Goal: Information Seeking & Learning: Learn about a topic

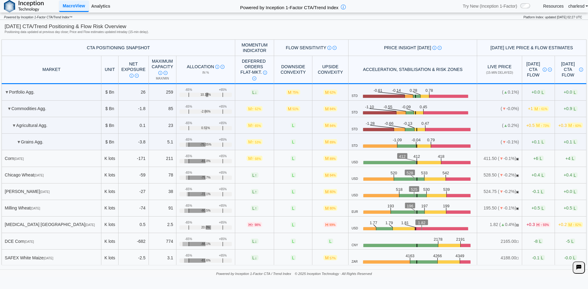
click at [103, 8] on link "Analytics" at bounding box center [101, 6] width 24 height 10
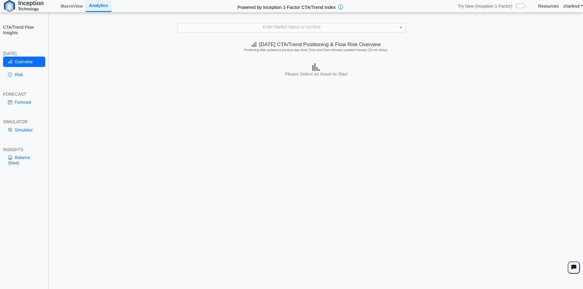
click at [236, 30] on div "Enter Market Name or Symbol" at bounding box center [292, 27] width 228 height 9
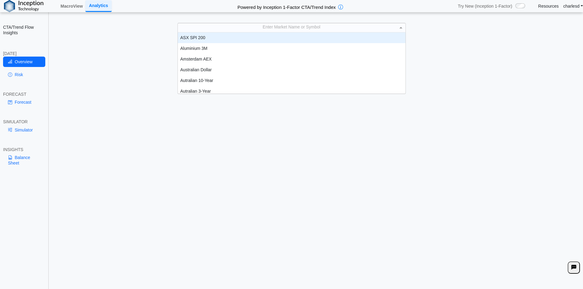
scroll to position [57, 223]
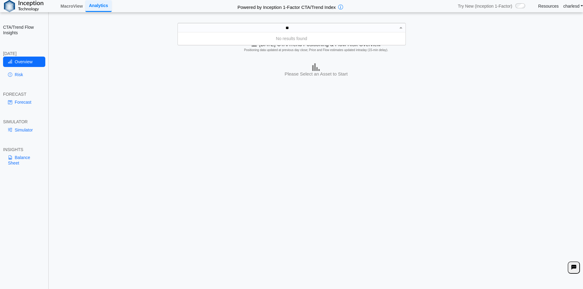
type input "*"
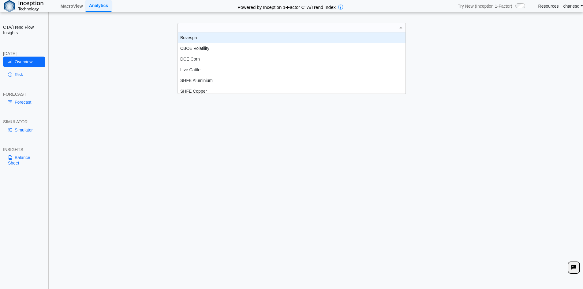
scroll to position [5, 5]
type input "***"
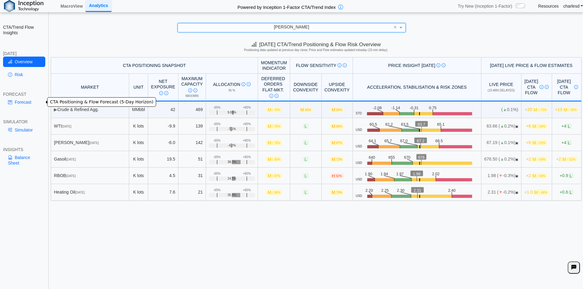
click at [27, 105] on link "Forecast" at bounding box center [24, 102] width 42 height 10
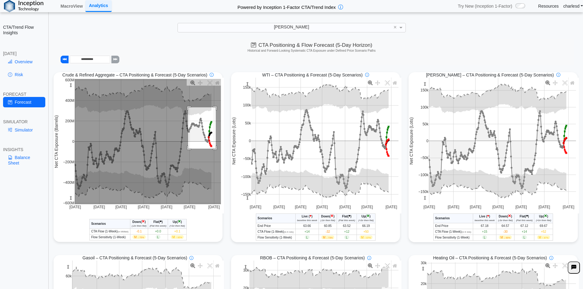
drag, startPoint x: 187, startPoint y: 108, endPoint x: 215, endPoint y: 149, distance: 49.7
click at [215, 149] on rect at bounding box center [148, 142] width 146 height 126
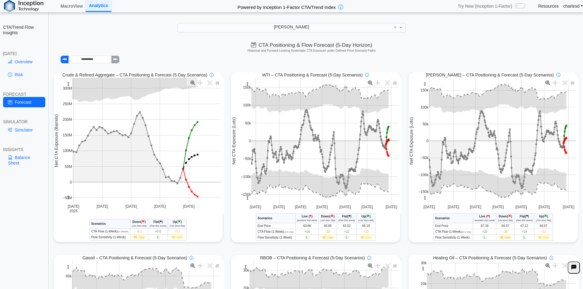
click at [134, 226] on icon "(-2σ then flat)" at bounding box center [139, 226] width 15 height 3
click at [163, 225] on th "Flat ( • ) (Flat this week)" at bounding box center [158, 223] width 20 height 9
click at [181, 223] on span "×" at bounding box center [179, 222] width 3 height 6
click at [64, 58] on icon at bounding box center [65, 59] width 4 height 4
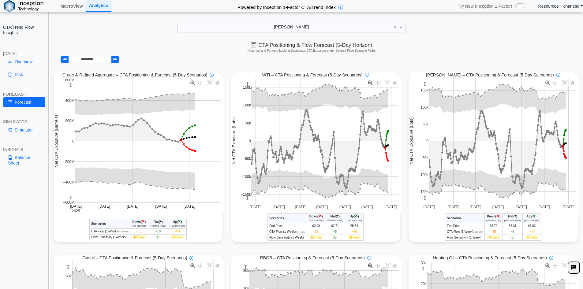
click at [64, 58] on icon at bounding box center [65, 59] width 4 height 4
click at [65, 59] on button at bounding box center [65, 60] width 8 height 8
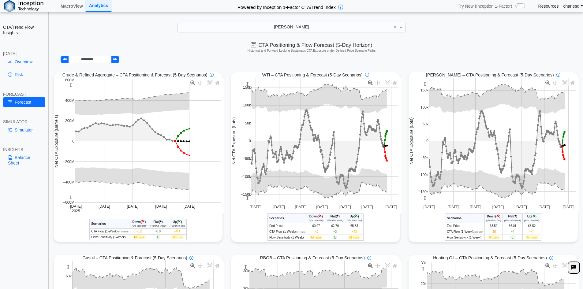
click at [65, 59] on button at bounding box center [65, 60] width 8 height 8
click at [63, 59] on icon at bounding box center [65, 59] width 4 height 4
type input "**********"
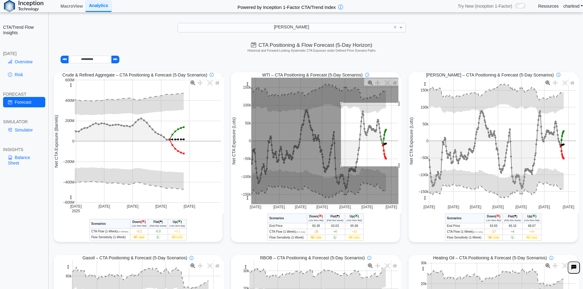
drag, startPoint x: 339, startPoint y: 104, endPoint x: 400, endPoint y: 175, distance: 94.3
click at [400, 175] on div "Crude & Refined Aggregate – CTA Positioning & Forecast (5-Day Scenarios) Jun 30…" at bounding box center [315, 251] width 533 height 367
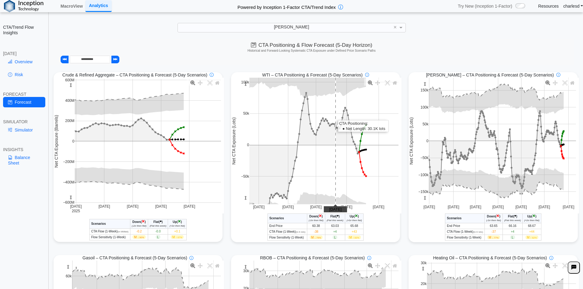
click at [334, 165] on rect at bounding box center [324, 141] width 149 height 127
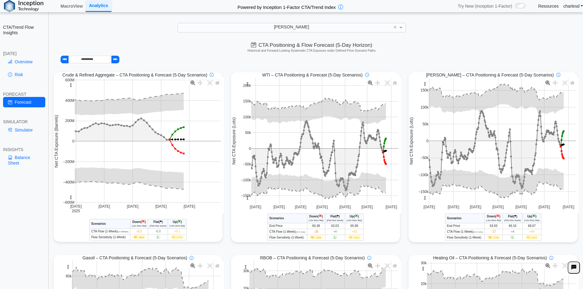
drag, startPoint x: 245, startPoint y: 82, endPoint x: 311, endPoint y: 88, distance: 66.1
click at [342, 90] on g at bounding box center [325, 141] width 160 height 139
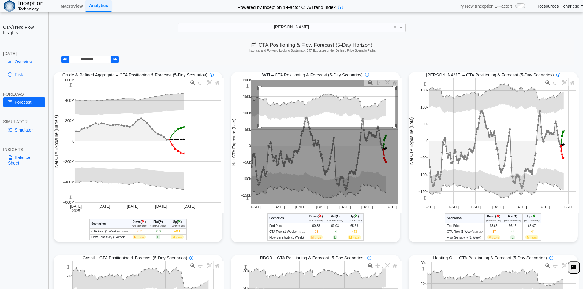
drag, startPoint x: 257, startPoint y: 88, endPoint x: 394, endPoint y: 128, distance: 142.6
click at [394, 128] on rect at bounding box center [324, 142] width 147 height 124
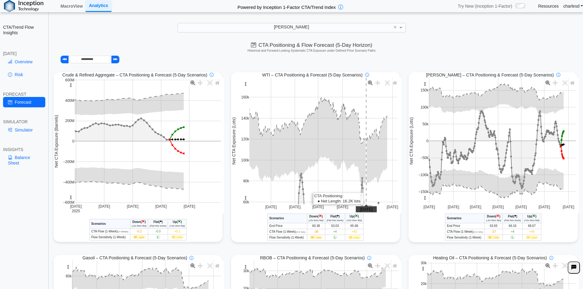
click at [364, 160] on rect at bounding box center [324, 141] width 148 height 127
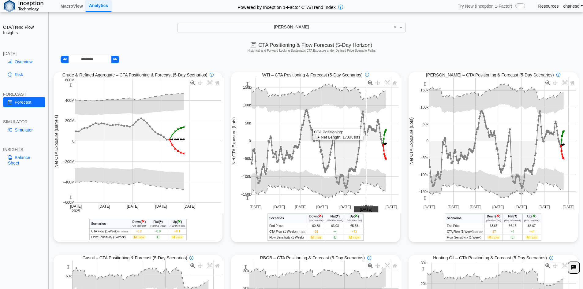
click at [364, 160] on rect at bounding box center [324, 141] width 147 height 127
click at [35, 85] on div "CTA/Trend Flow Insights TODAY Overview Risk FORECAST Forecast SIMULATOR Simulat…" at bounding box center [24, 144] width 49 height 289
click at [26, 76] on link "Risk" at bounding box center [24, 75] width 42 height 10
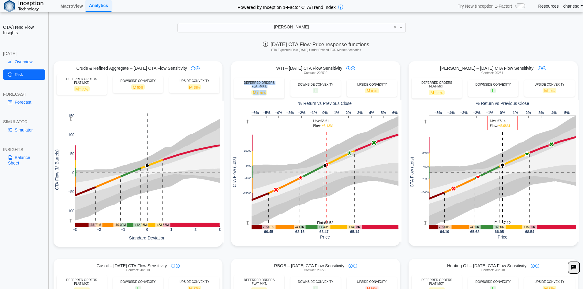
drag, startPoint x: 241, startPoint y: 81, endPoint x: 269, endPoint y: 93, distance: 30.4
click at [269, 93] on div "DEFERRED ORDERS FLAT-MKT. M ↑ 70%" at bounding box center [259, 88] width 50 height 21
click at [269, 93] on div "M ↑ 70%" at bounding box center [259, 93] width 44 height 6
click at [27, 61] on link "Overview" at bounding box center [24, 62] width 42 height 10
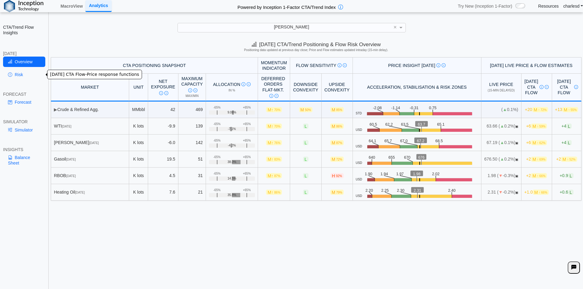
click at [24, 78] on link "Risk" at bounding box center [24, 75] width 42 height 10
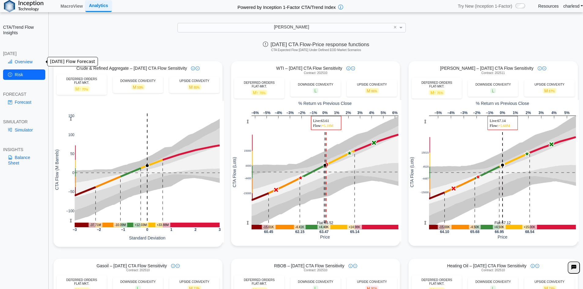
click at [20, 60] on link "Overview" at bounding box center [24, 62] width 42 height 10
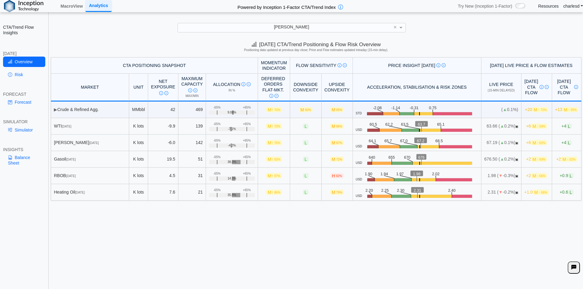
click at [266, 110] on span "M ↑ 70%" at bounding box center [274, 109] width 16 height 5
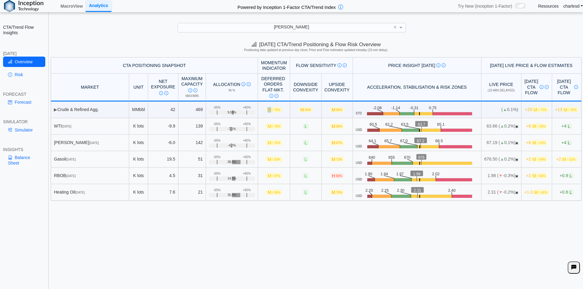
click at [266, 110] on span "M ↑ 70%" at bounding box center [274, 109] width 16 height 5
click at [271, 126] on span "↑" at bounding box center [272, 126] width 2 height 5
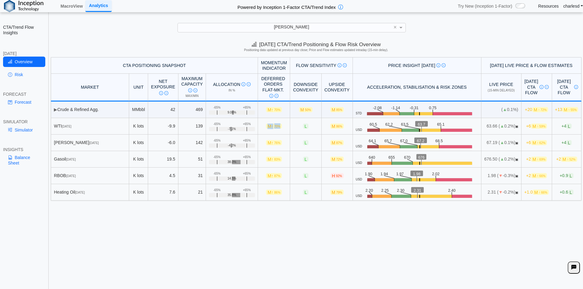
click at [271, 126] on span "↑" at bounding box center [272, 126] width 2 height 5
click at [303, 127] on span "L" at bounding box center [306, 126] width 6 height 5
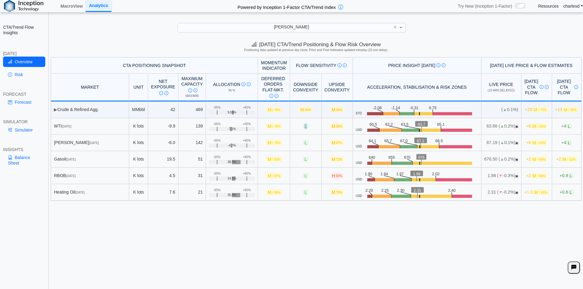
click at [303, 127] on span "L" at bounding box center [306, 126] width 6 height 5
click at [330, 125] on span "M 86%" at bounding box center [337, 126] width 14 height 5
click at [23, 102] on link "Forecast" at bounding box center [24, 102] width 42 height 10
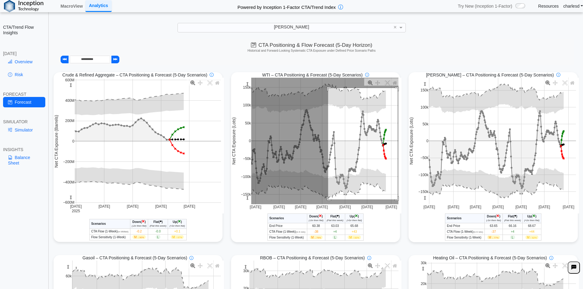
drag, startPoint x: 326, startPoint y: 89, endPoint x: 396, endPoint y: 200, distance: 131.4
click at [396, 200] on rect at bounding box center [324, 141] width 147 height 127
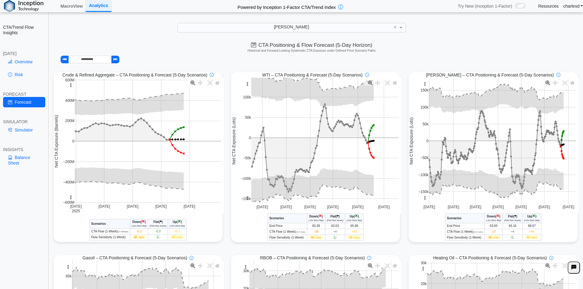
click at [251, 27] on div "[PERSON_NAME]" at bounding box center [292, 27] width 228 height 9
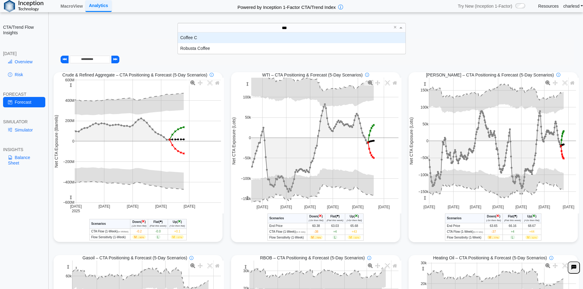
scroll to position [17, 223]
type input "****"
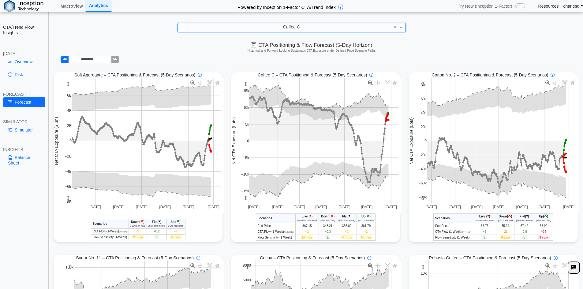
type input "**********"
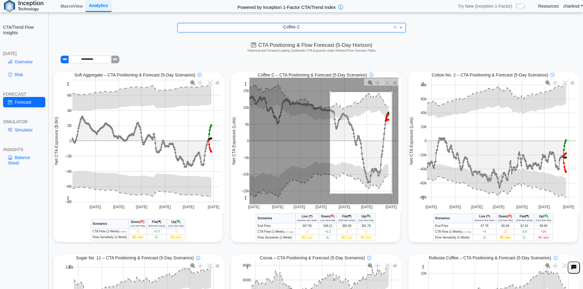
drag, startPoint x: 328, startPoint y: 93, endPoint x: 390, endPoint y: 194, distance: 119.2
click at [390, 194] on rect at bounding box center [324, 141] width 149 height 127
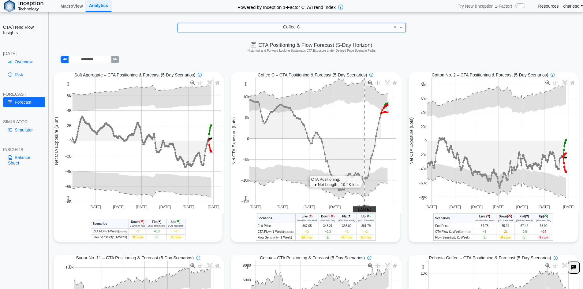
click at [356, 122] on rect at bounding box center [323, 141] width 147 height 127
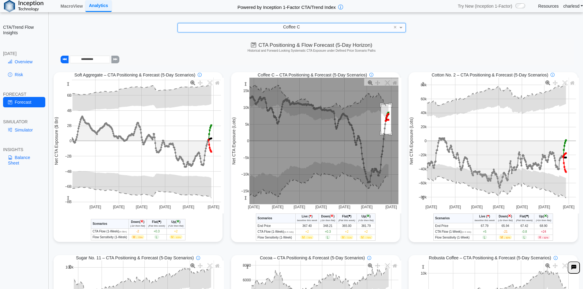
drag, startPoint x: 379, startPoint y: 105, endPoint x: 389, endPoint y: 135, distance: 31.4
click at [389, 135] on rect at bounding box center [324, 141] width 149 height 127
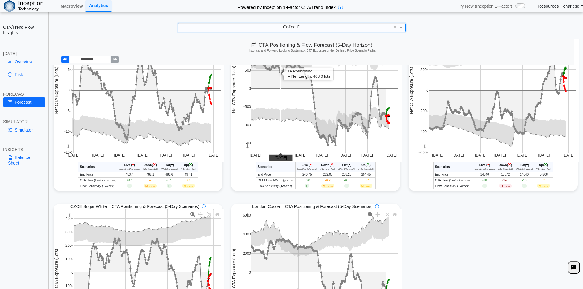
scroll to position [517, 0]
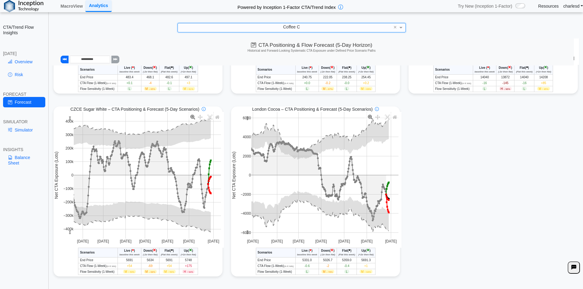
click at [188, 273] on span "↑ 94%" at bounding box center [190, 272] width 6 height 3
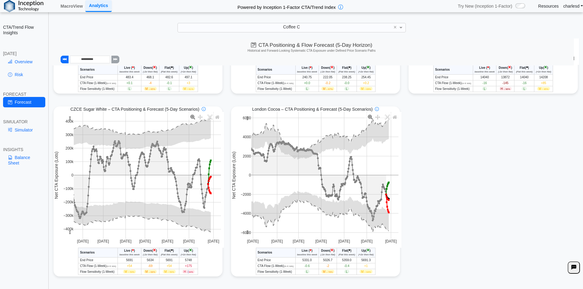
click at [188, 273] on span "↑ 94%" at bounding box center [190, 272] width 6 height 3
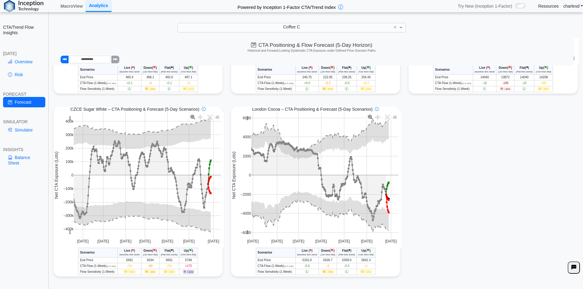
click at [188, 273] on span "↑ 94%" at bounding box center [190, 272] width 6 height 3
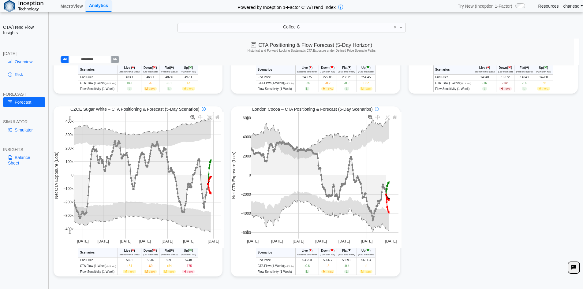
drag, startPoint x: 297, startPoint y: 34, endPoint x: 299, endPoint y: 23, distance: 11.8
click at [297, 30] on div "**********" at bounding box center [291, 149] width 583 height 298
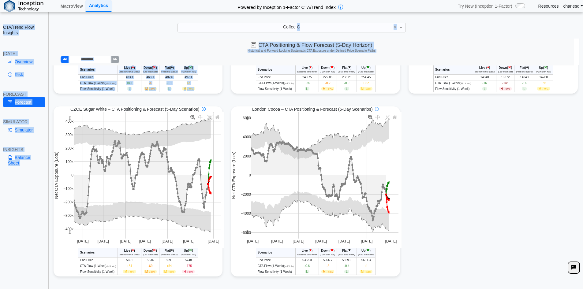
click at [299, 23] on div "**********" at bounding box center [291, 149] width 583 height 298
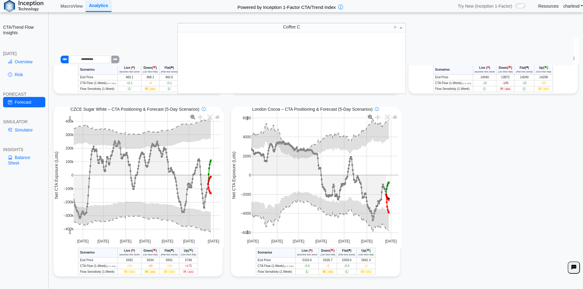
click at [299, 25] on span "Coffee C" at bounding box center [291, 27] width 17 height 5
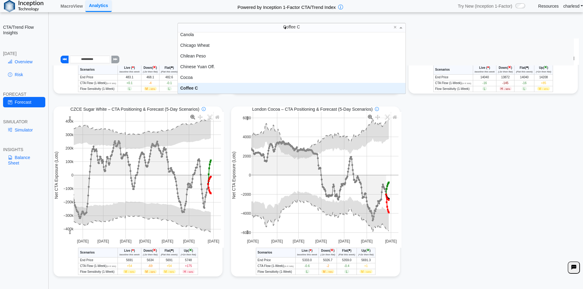
scroll to position [0, 0]
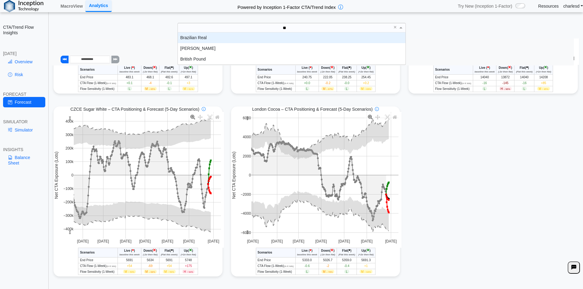
type input "***"
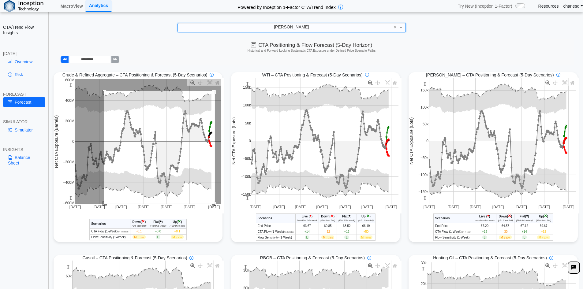
drag, startPoint x: 103, startPoint y: 92, endPoint x: 214, endPoint y: 206, distance: 159.6
click at [214, 206] on g at bounding box center [147, 142] width 159 height 138
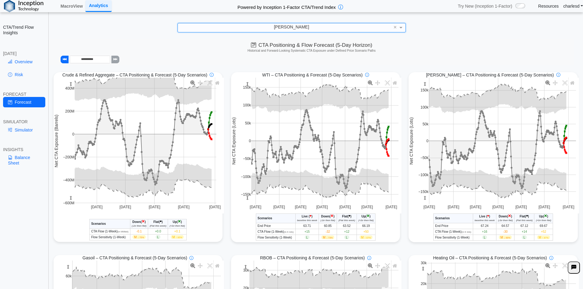
click at [180, 232] on span "+0.1" at bounding box center [177, 231] width 6 height 3
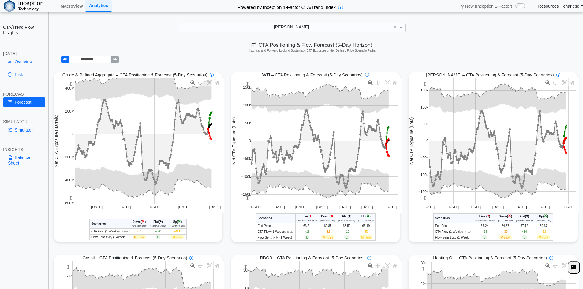
click at [180, 232] on span "+0.1" at bounding box center [177, 231] width 6 height 3
click at [160, 229] on th "Flat ( • ) (Flat this week)" at bounding box center [158, 223] width 20 height 9
click at [157, 232] on span "+0.0" at bounding box center [158, 231] width 6 height 3
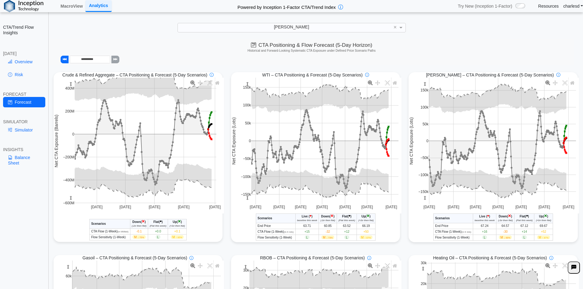
click at [135, 232] on td "-0.1" at bounding box center [139, 232] width 18 height 6
click at [137, 232] on span "-0.1" at bounding box center [139, 231] width 5 height 3
drag, startPoint x: 300, startPoint y: 232, endPoint x: 305, endPoint y: 232, distance: 5.2
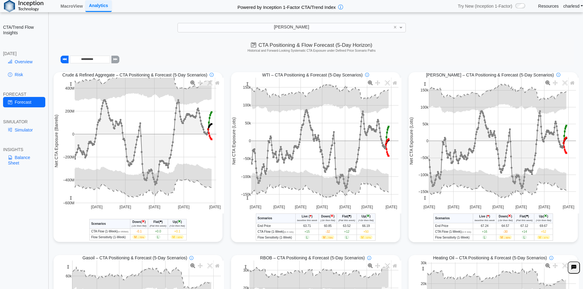
click at [300, 232] on td "+15" at bounding box center [308, 232] width 24 height 6
click at [305, 232] on span "+15" at bounding box center [307, 231] width 5 height 3
click at [326, 233] on span "-32" at bounding box center [328, 231] width 4 height 3
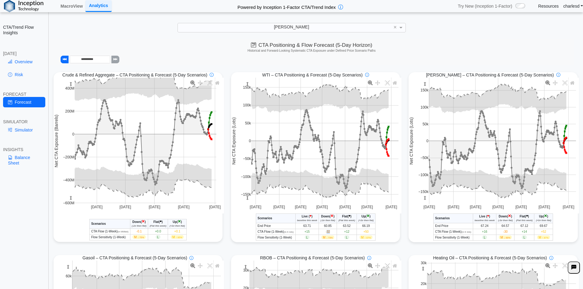
click at [326, 233] on span "-32" at bounding box center [328, 231] width 4 height 3
click at [346, 234] on span "+12" at bounding box center [347, 231] width 5 height 3
click at [346, 233] on span "+12" at bounding box center [347, 231] width 5 height 3
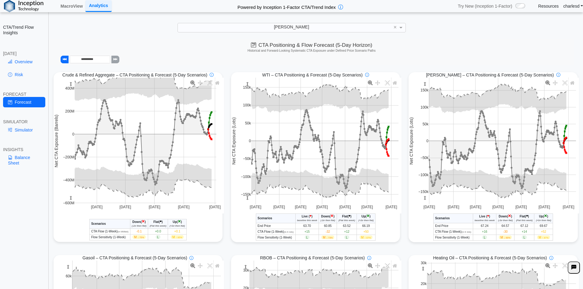
click at [364, 233] on span "+50" at bounding box center [366, 231] width 5 height 3
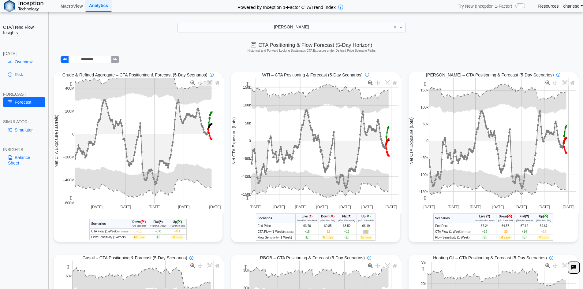
click at [364, 233] on span "+50" at bounding box center [366, 231] width 5 height 3
drag, startPoint x: 306, startPoint y: 231, endPoint x: 327, endPoint y: 231, distance: 21.1
click at [314, 231] on td "+15" at bounding box center [308, 232] width 24 height 6
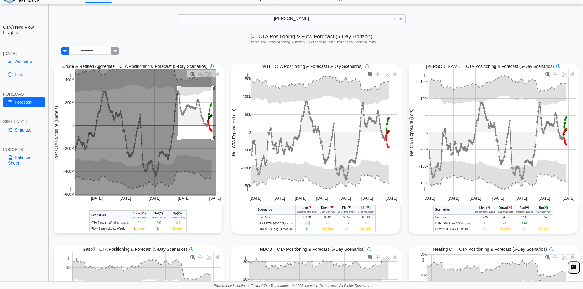
drag, startPoint x: 206, startPoint y: 132, endPoint x: 217, endPoint y: 144, distance: 16.1
click at [216, 144] on div "Jan 2025 Mar 2025 May 2025 Jul 2025 Sep 2025 −600M −400M −200M 0 200M 400M Net …" at bounding box center [139, 137] width 171 height 136
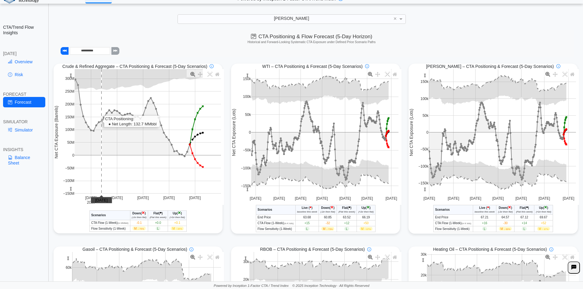
click at [101, 104] on rect at bounding box center [148, 132] width 146 height 126
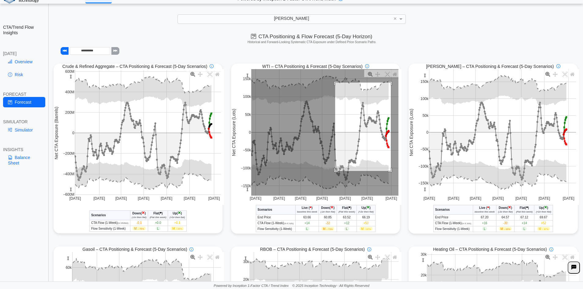
drag, startPoint x: 333, startPoint y: 83, endPoint x: 389, endPoint y: 172, distance: 104.6
click at [389, 172] on rect at bounding box center [324, 132] width 147 height 127
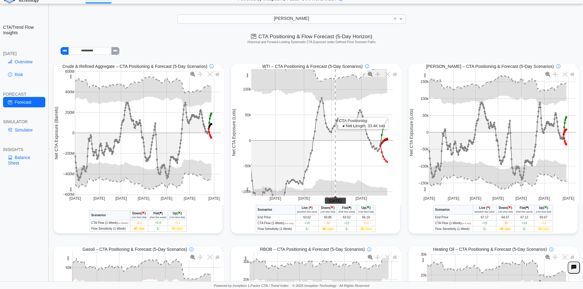
click at [333, 167] on rect at bounding box center [322, 132] width 142 height 127
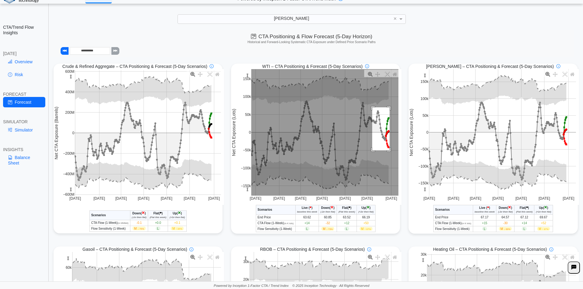
drag, startPoint x: 370, startPoint y: 108, endPoint x: 388, endPoint y: 151, distance: 46.6
click at [388, 151] on rect at bounding box center [324, 132] width 147 height 127
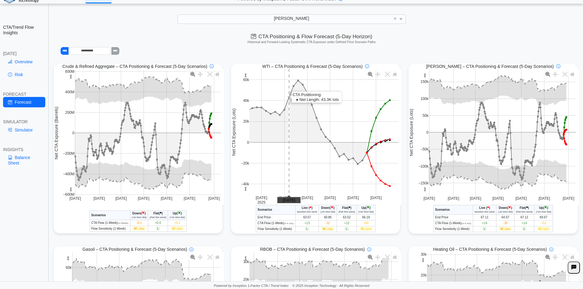
click at [286, 153] on rect at bounding box center [324, 132] width 149 height 126
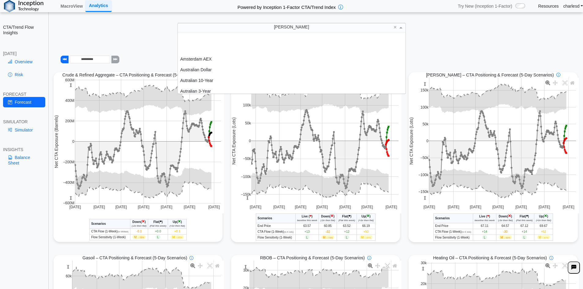
click at [299, 29] on div "[PERSON_NAME]" at bounding box center [292, 27] width 228 height 9
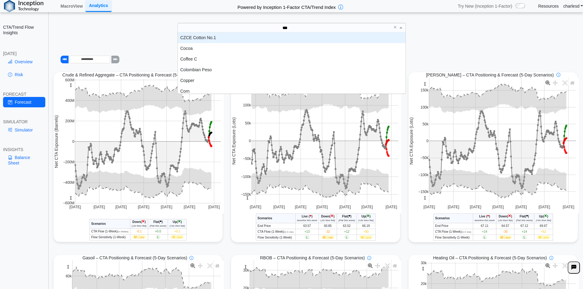
scroll to position [17, 223]
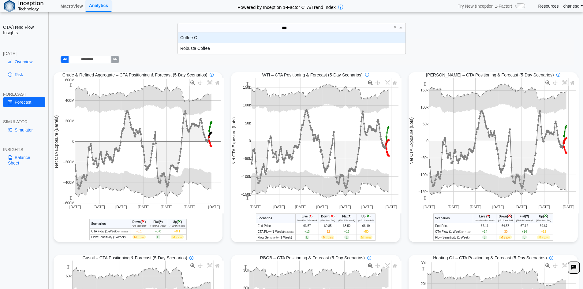
type input "****"
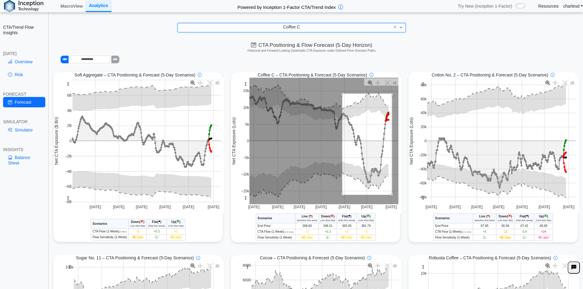
drag, startPoint x: 340, startPoint y: 94, endPoint x: 390, endPoint y: 196, distance: 113.0
click at [390, 196] on rect at bounding box center [324, 141] width 149 height 127
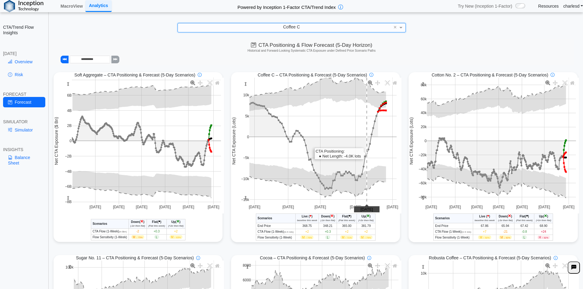
click at [328, 121] on rect at bounding box center [323, 141] width 147 height 127
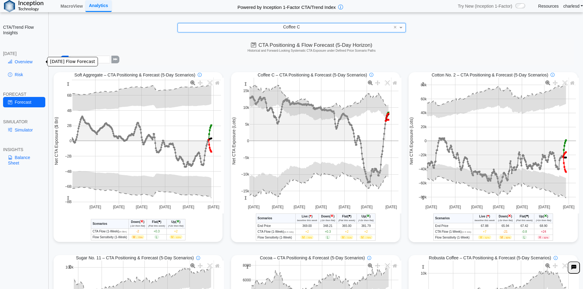
click at [29, 60] on link "Overview" at bounding box center [24, 62] width 42 height 10
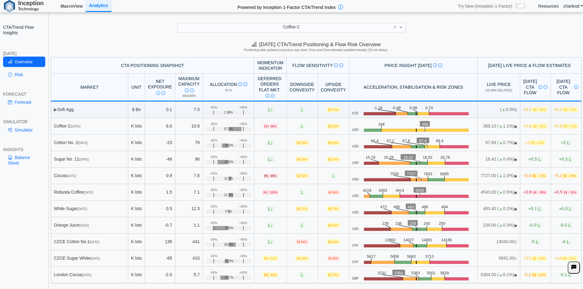
click at [61, 4] on link "MacroView" at bounding box center [71, 6] width 27 height 10
